Goal: Task Accomplishment & Management: Complete application form

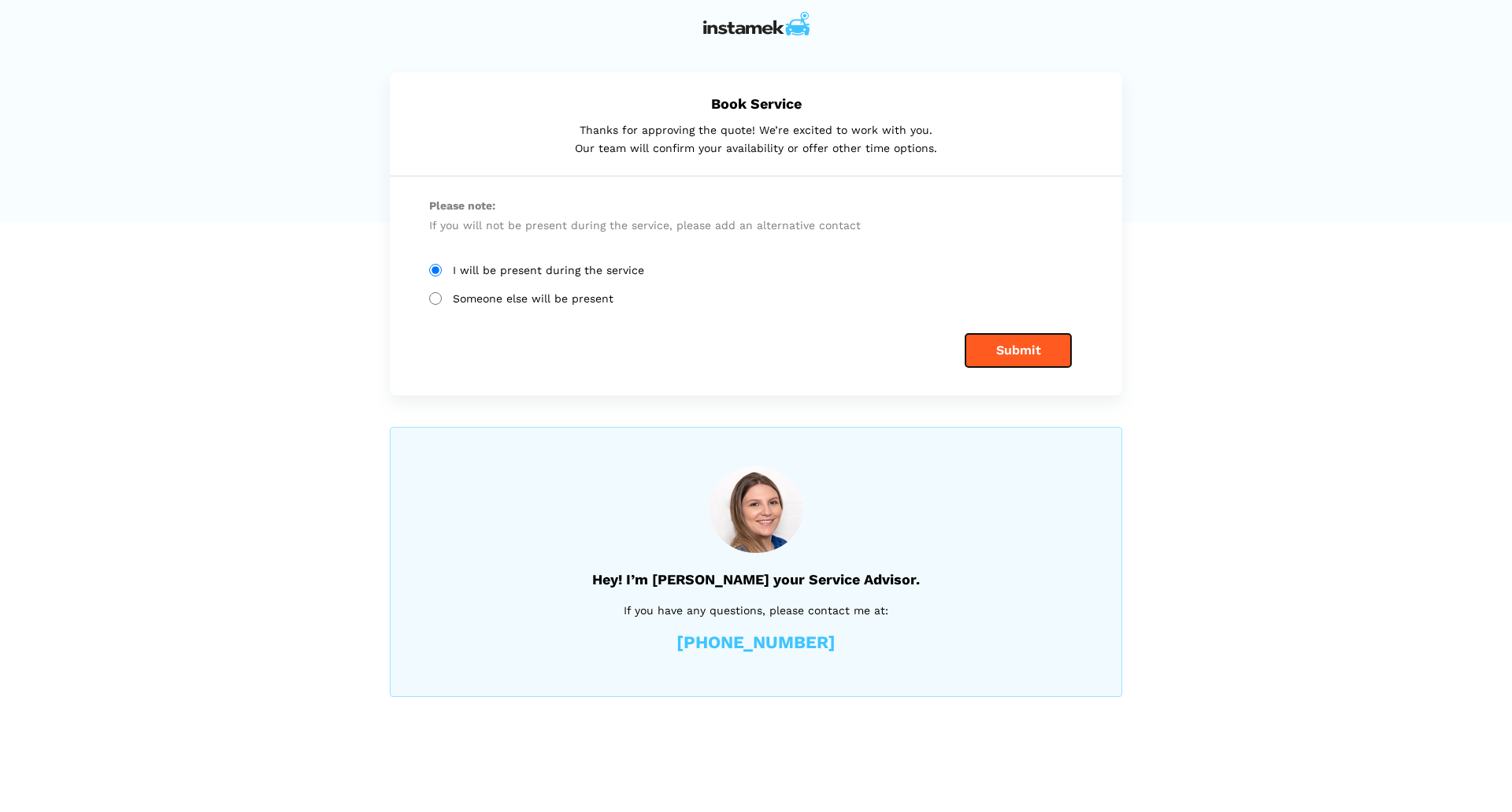
click at [1023, 348] on button "Submit" at bounding box center [1019, 350] width 106 height 33
